Goal: Task Accomplishment & Management: Use online tool/utility

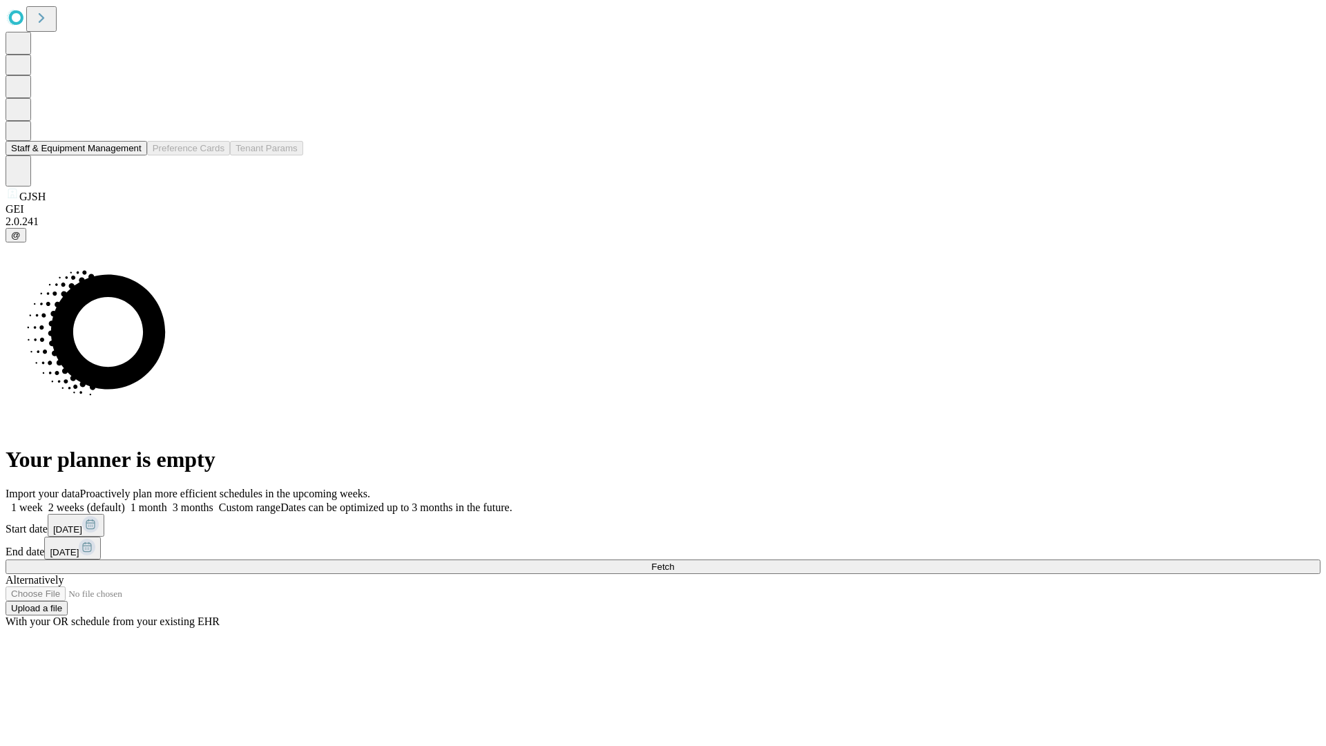
click at [132, 155] on button "Staff & Equipment Management" at bounding box center [77, 148] width 142 height 15
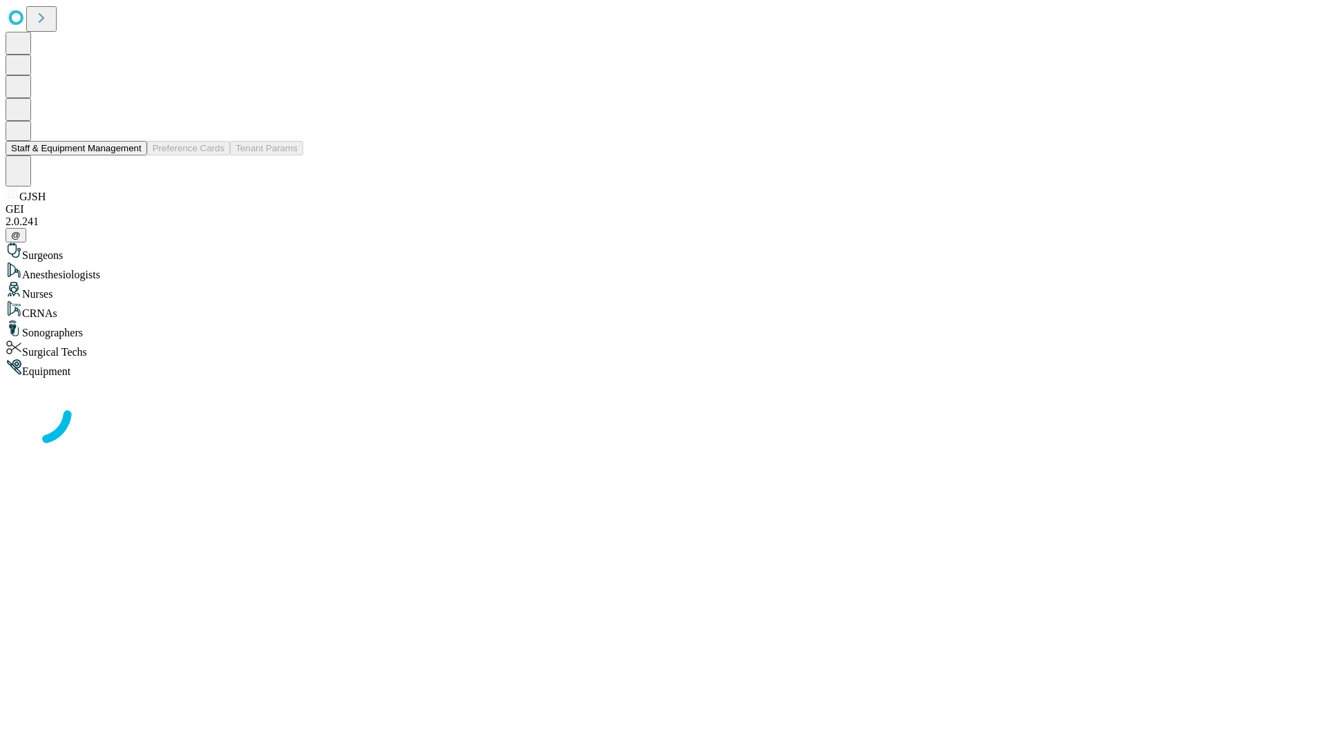
click at [132, 155] on button "Staff & Equipment Management" at bounding box center [77, 148] width 142 height 15
